Goal: Task Accomplishment & Management: Manage account settings

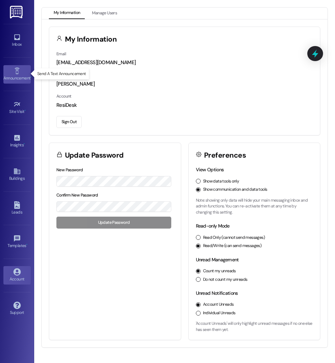
click at [13, 74] on link "Announcement •" at bounding box center [16, 74] width 27 height 18
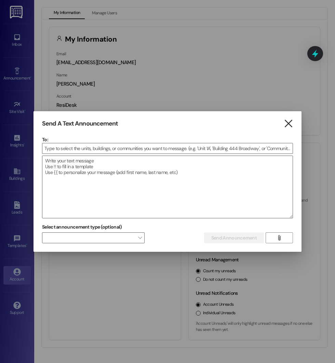
click at [288, 127] on icon "" at bounding box center [287, 123] width 9 height 7
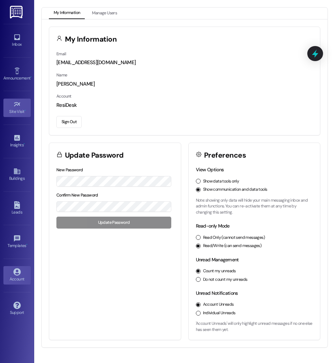
click at [28, 106] on link "Site Visit •" at bounding box center [16, 108] width 27 height 18
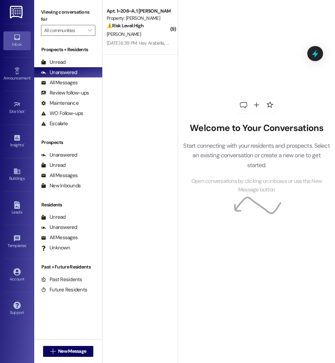
click at [18, 39] on icon at bounding box center [17, 37] width 6 height 6
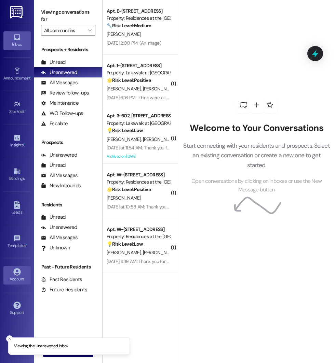
click at [16, 276] on div "Account" at bounding box center [17, 279] width 34 height 7
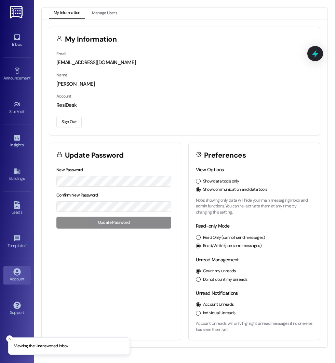
click at [69, 125] on button "Sign Out" at bounding box center [68, 122] width 25 height 12
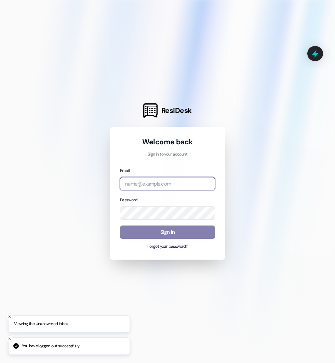
click at [145, 185] on input "email" at bounding box center [167, 183] width 95 height 13
type input "[EMAIL_ADDRESS][DOMAIN_NAME]"
